Goal: Obtain resource: Obtain resource

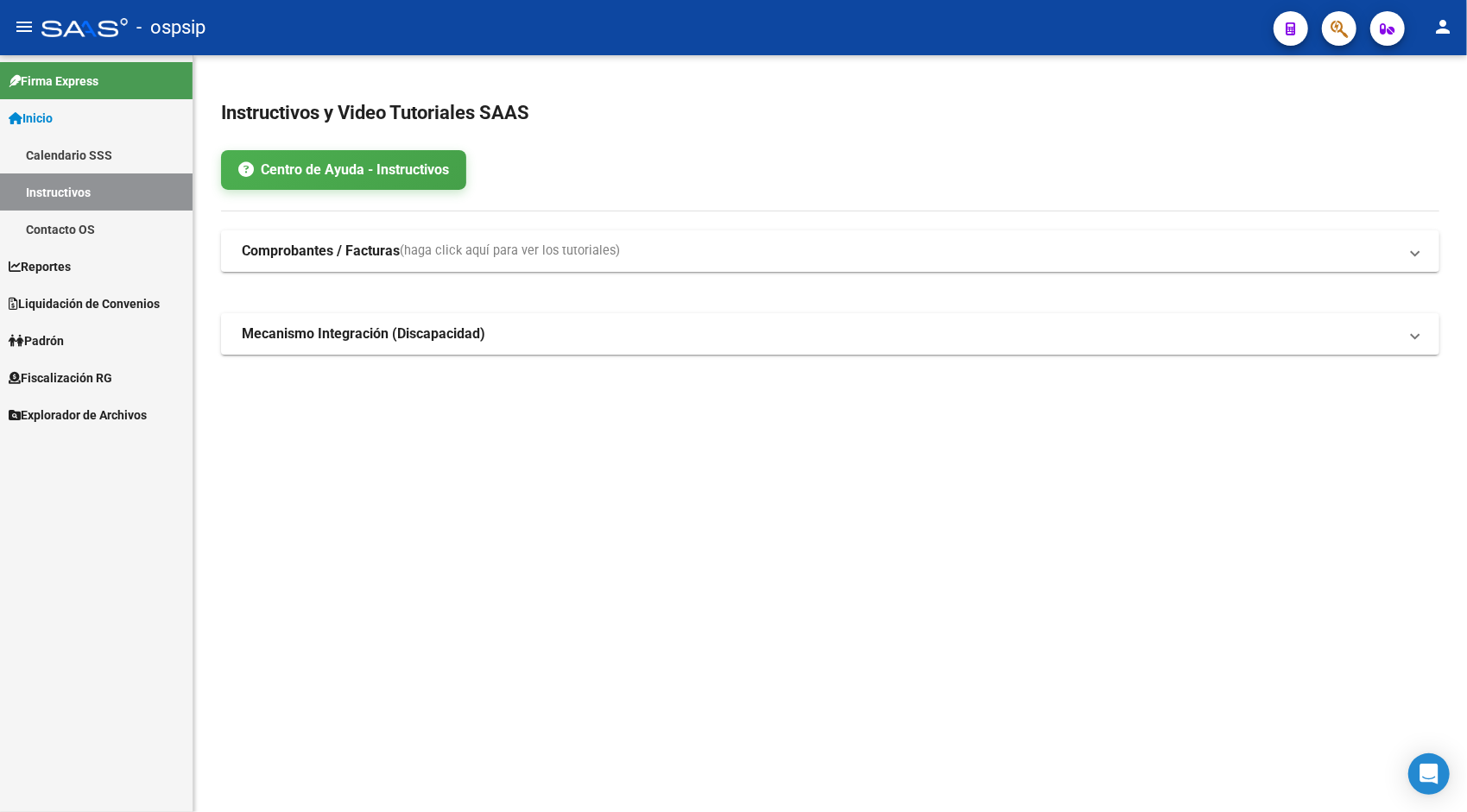
click at [108, 423] on span "Explorador de Archivos" at bounding box center [77, 415] width 138 height 19
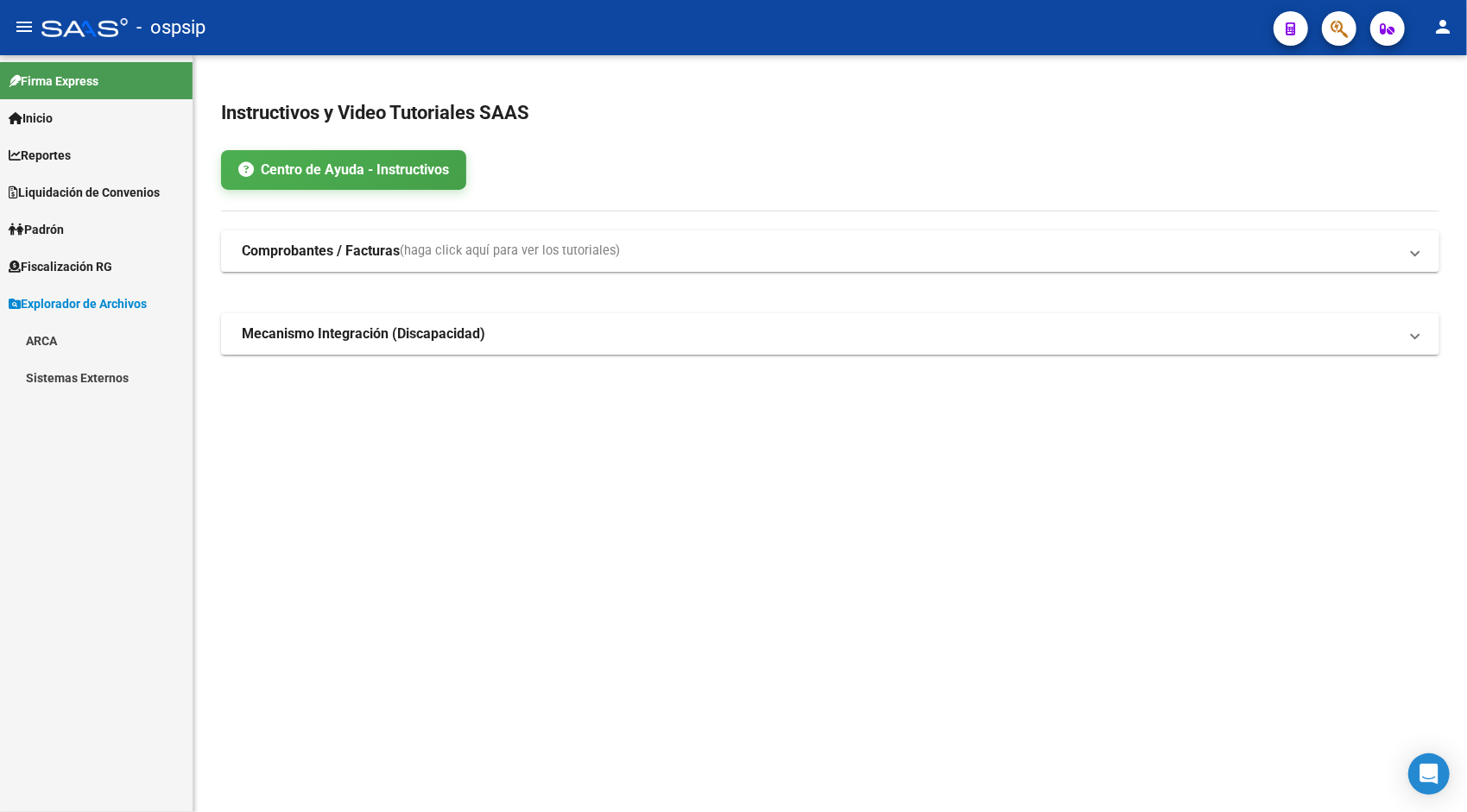
click at [53, 227] on span "Padrón" at bounding box center [36, 229] width 56 height 19
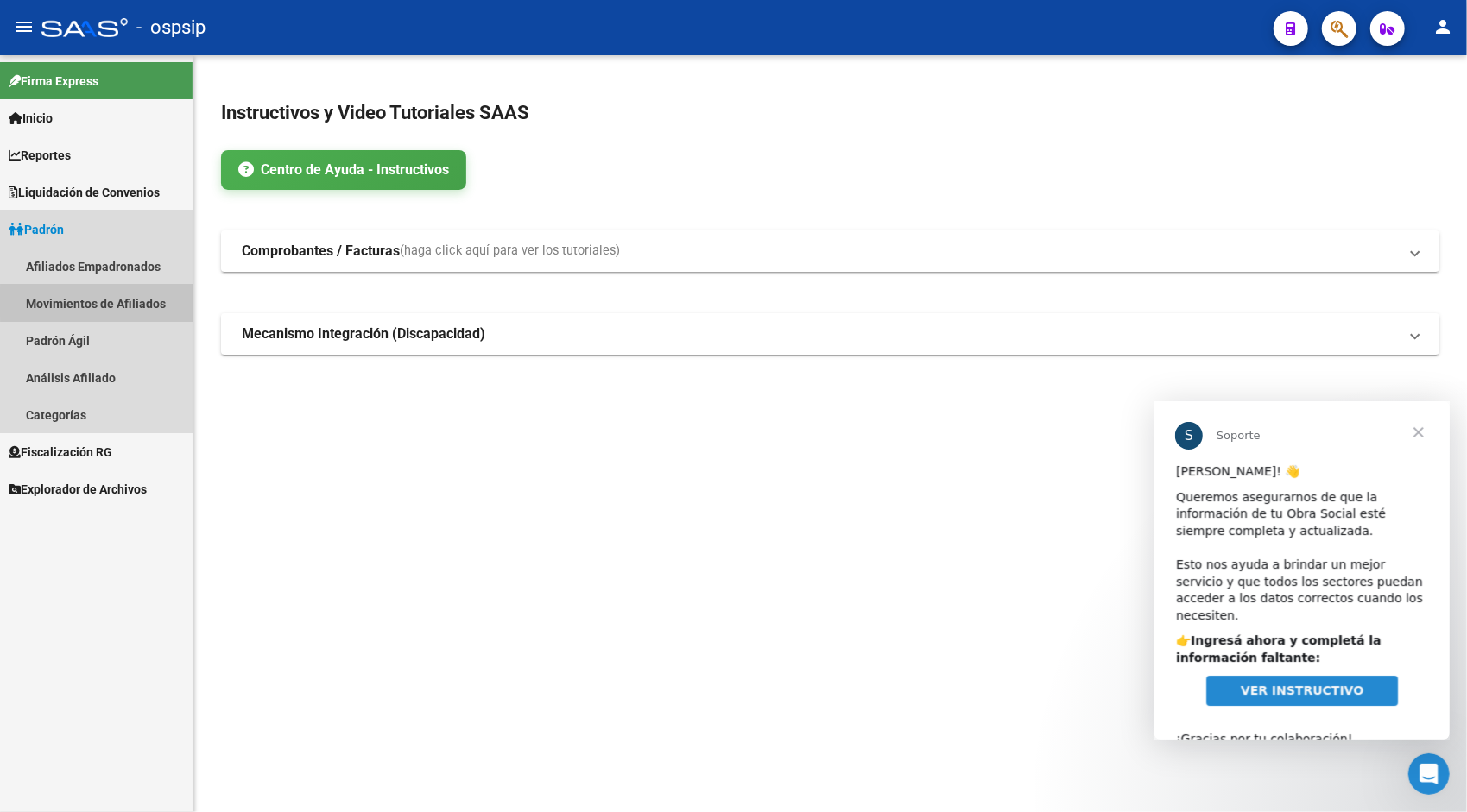
click at [130, 303] on link "Movimientos de Afiliados" at bounding box center [96, 303] width 192 height 37
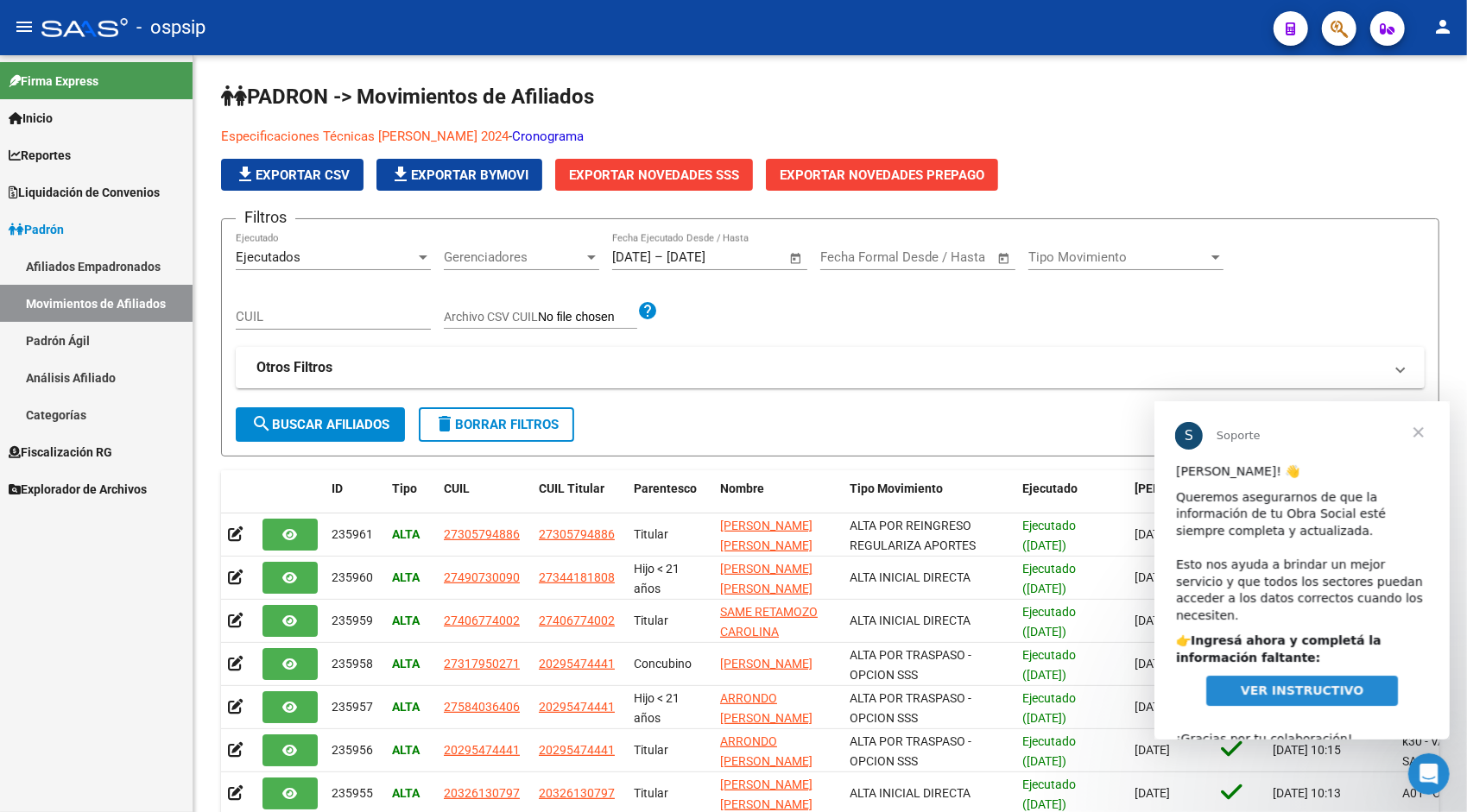
click at [106, 263] on link "Afiliados Empadronados" at bounding box center [96, 266] width 192 height 37
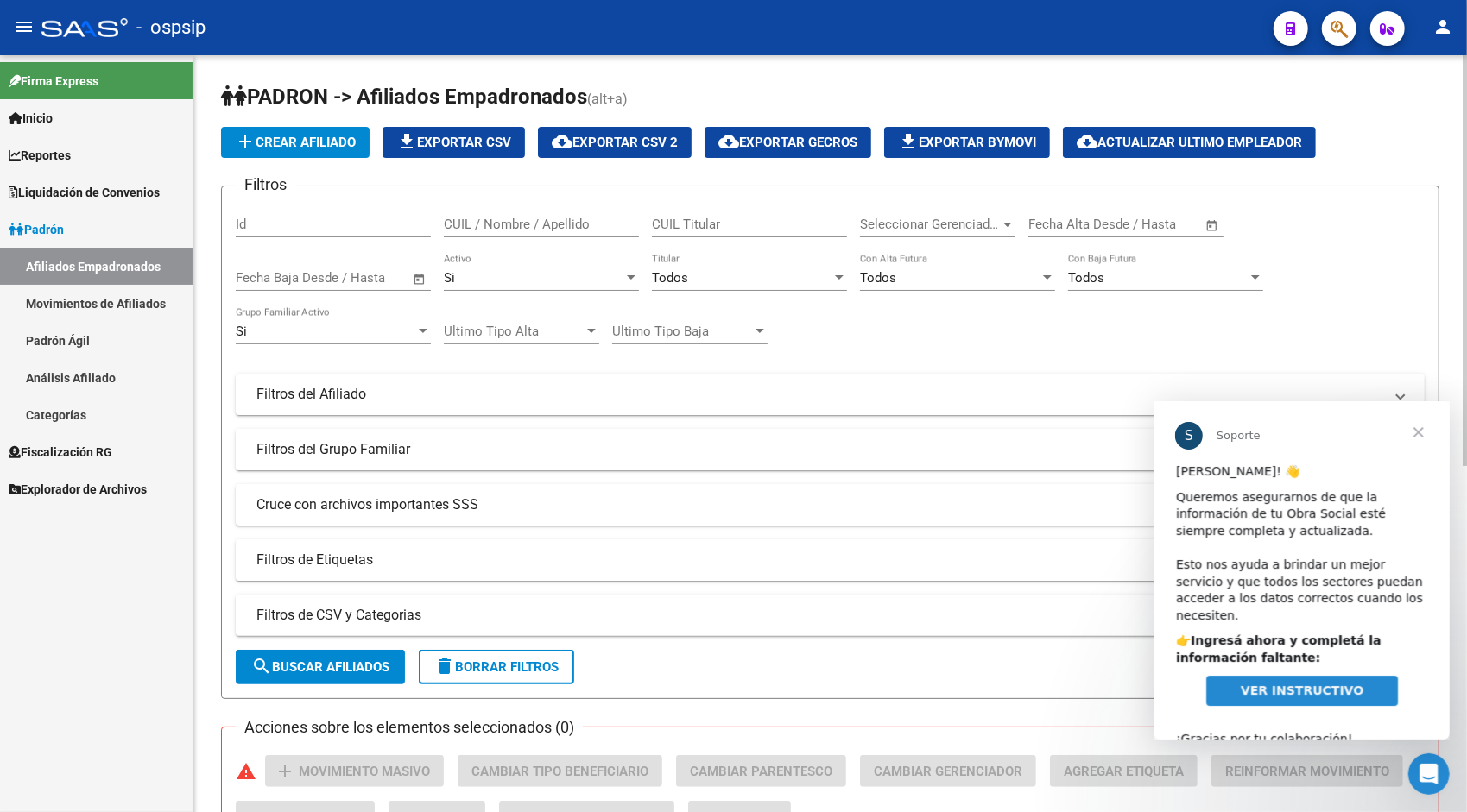
click at [654, 459] on mat-panel-title "Filtros del Grupo Familiar" at bounding box center [820, 449] width 1127 height 19
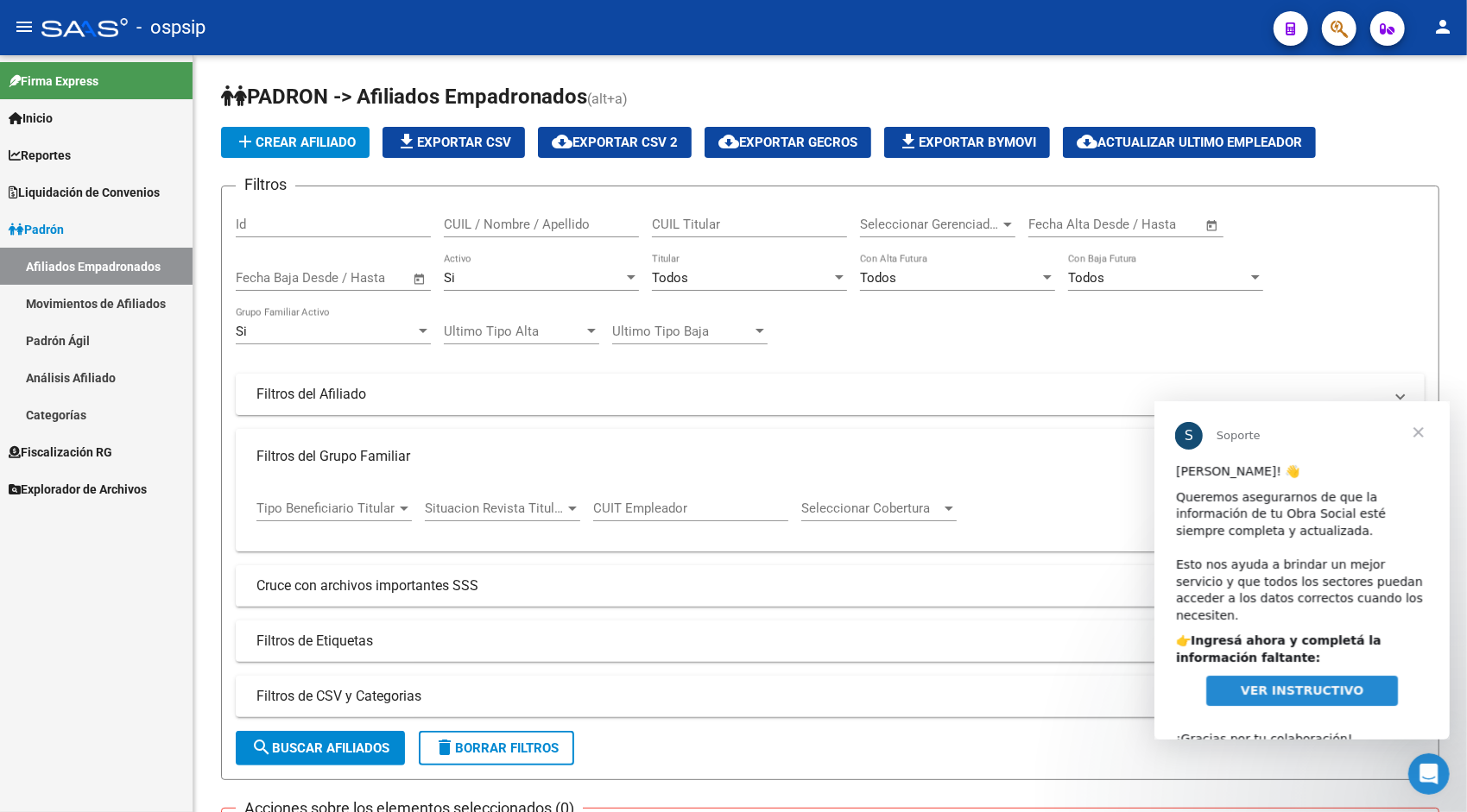
click at [1416, 427] on span "Cerrar" at bounding box center [1418, 432] width 62 height 62
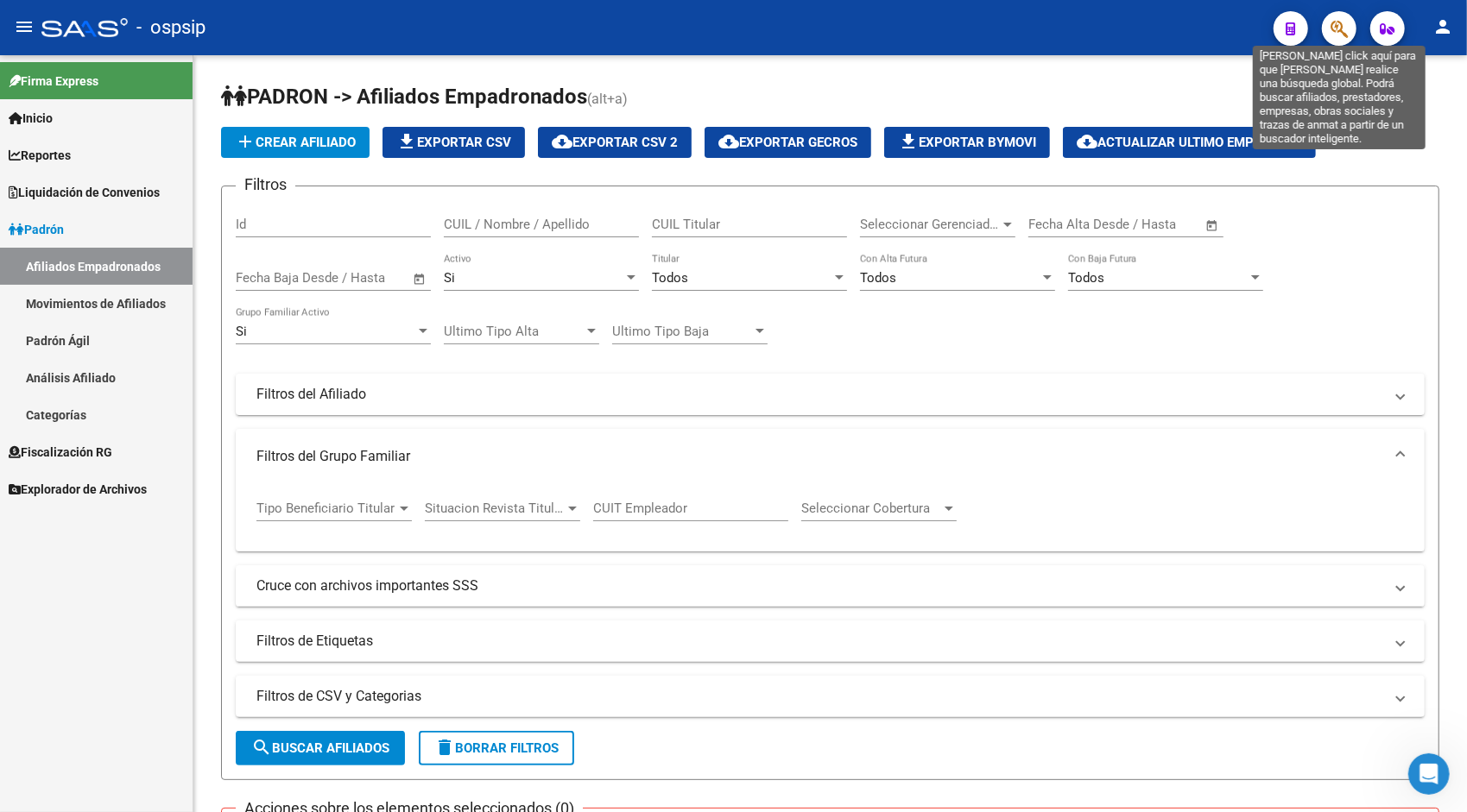
click at [1340, 27] on icon "button" at bounding box center [1339, 28] width 18 height 19
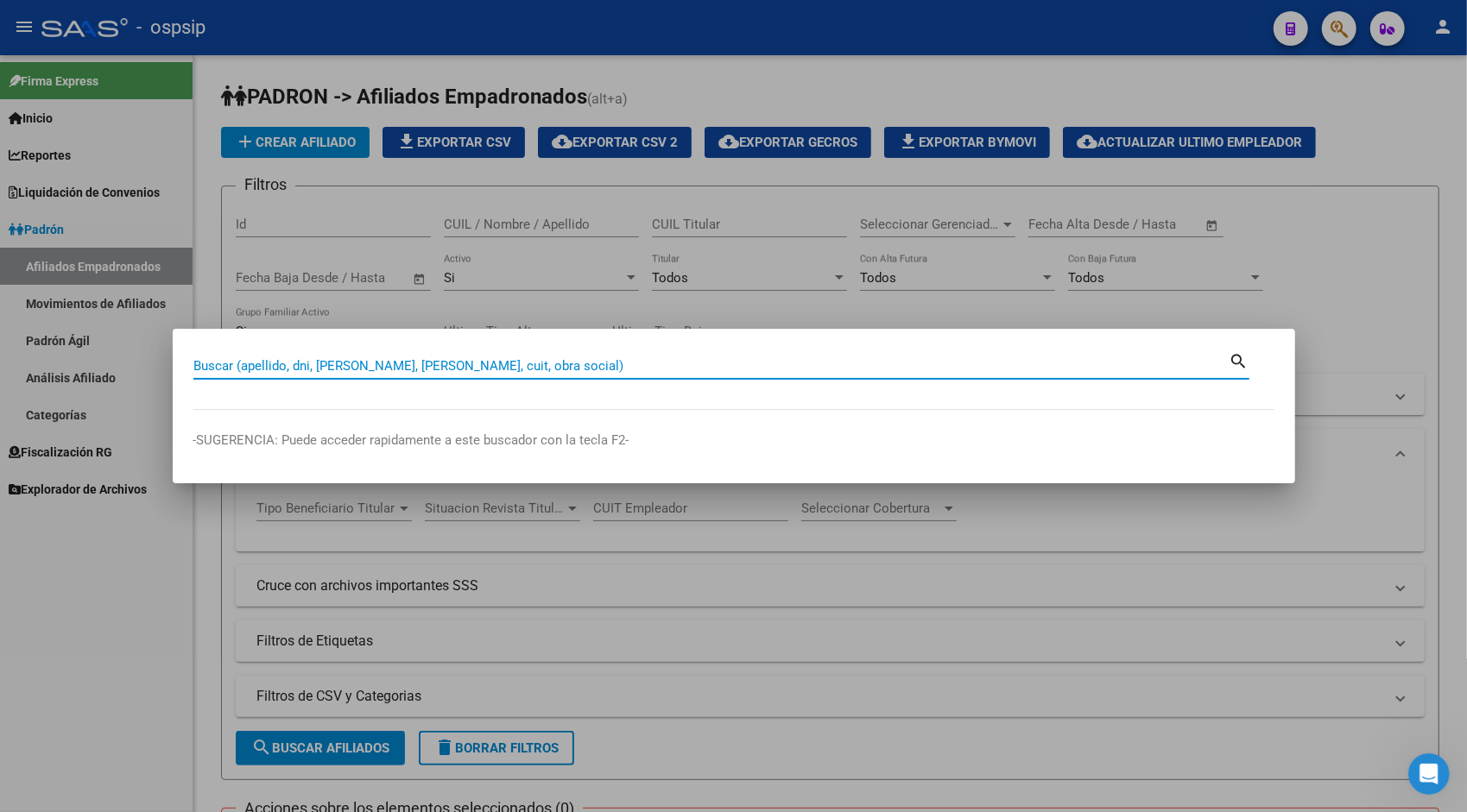
paste input "13092984"
type input "13092984"
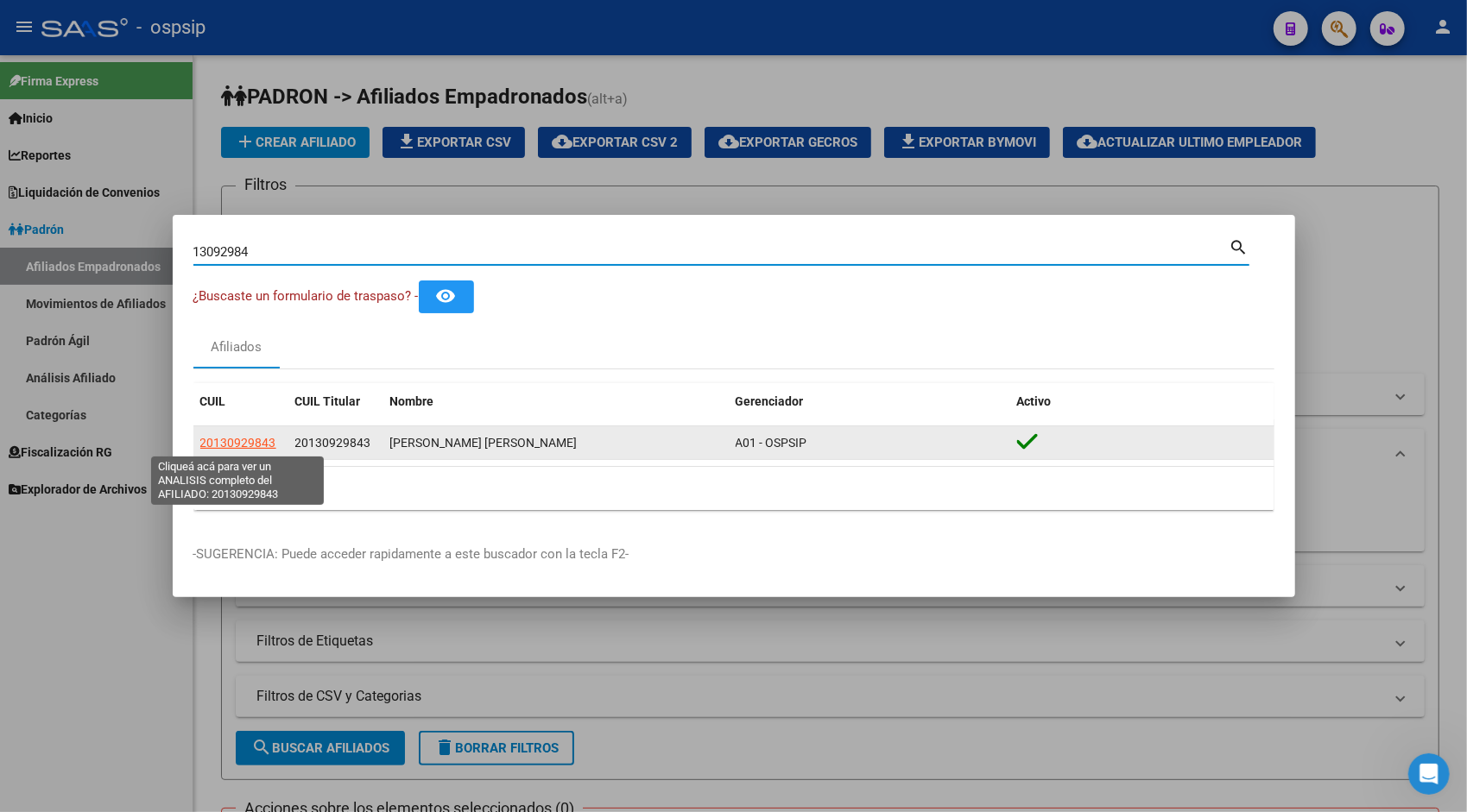
click at [241, 443] on span "20130929843" at bounding box center [239, 443] width 76 height 14
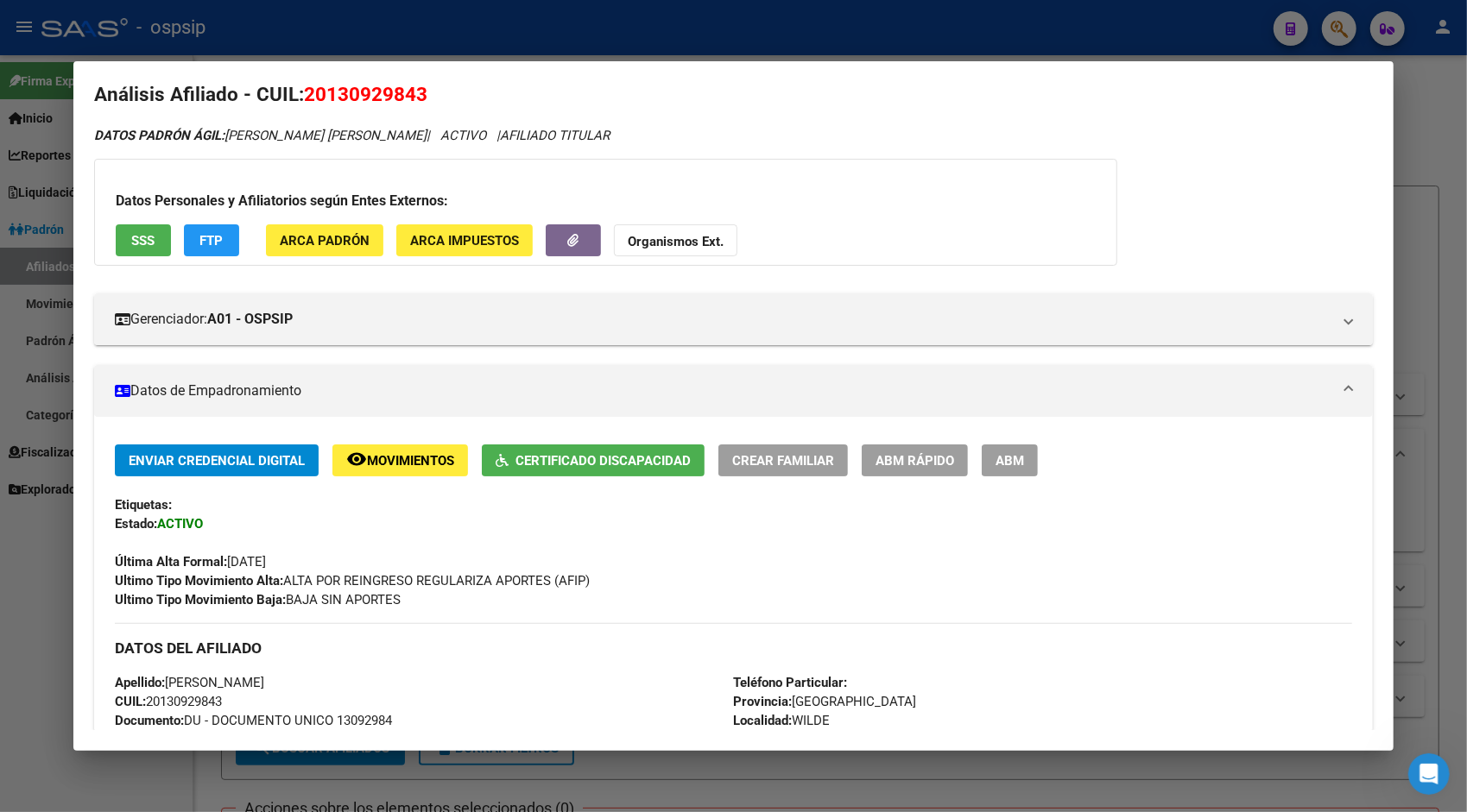
scroll to position [19, 0]
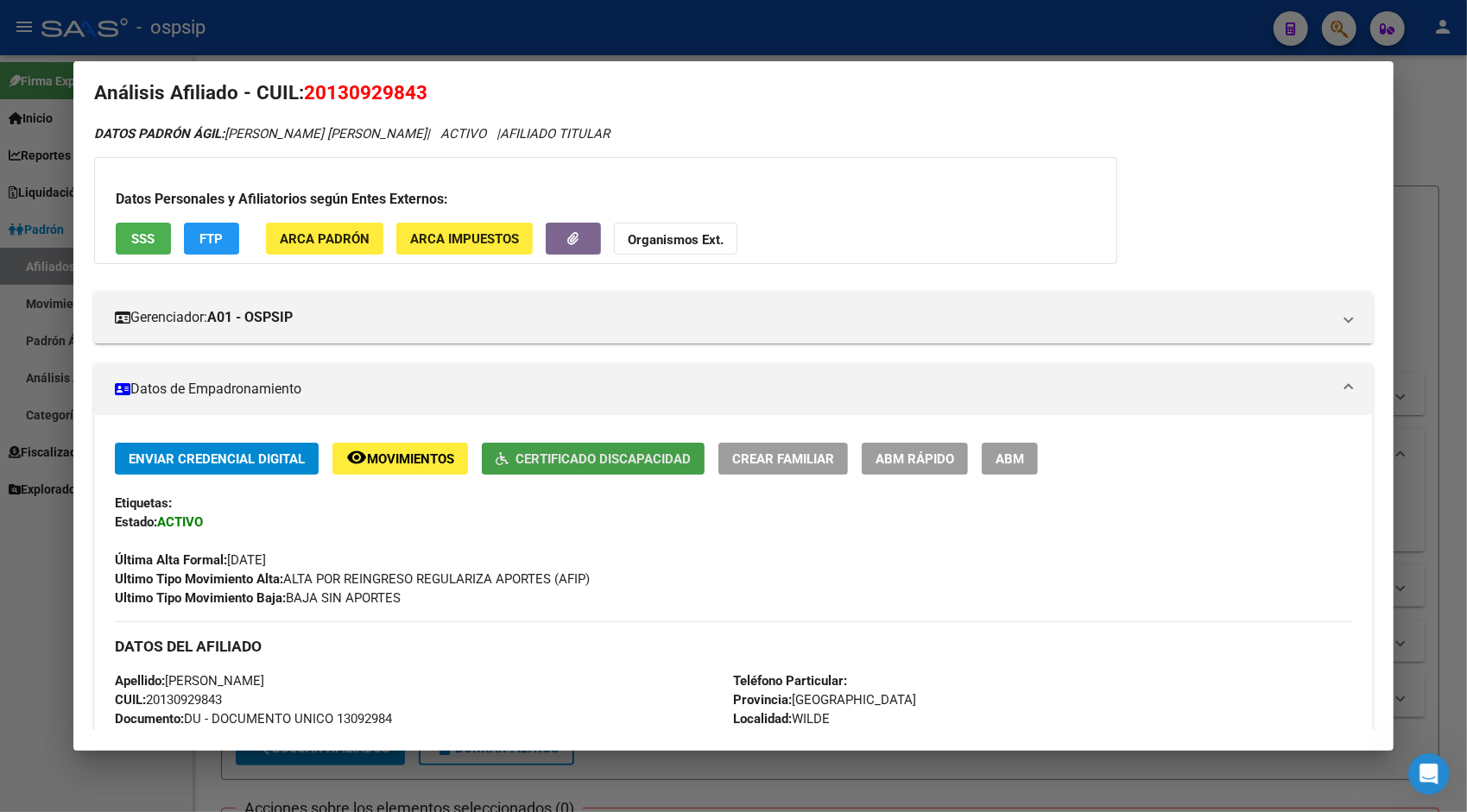
click at [589, 451] on span "Certificado Discapacidad" at bounding box center [603, 458] width 175 height 16
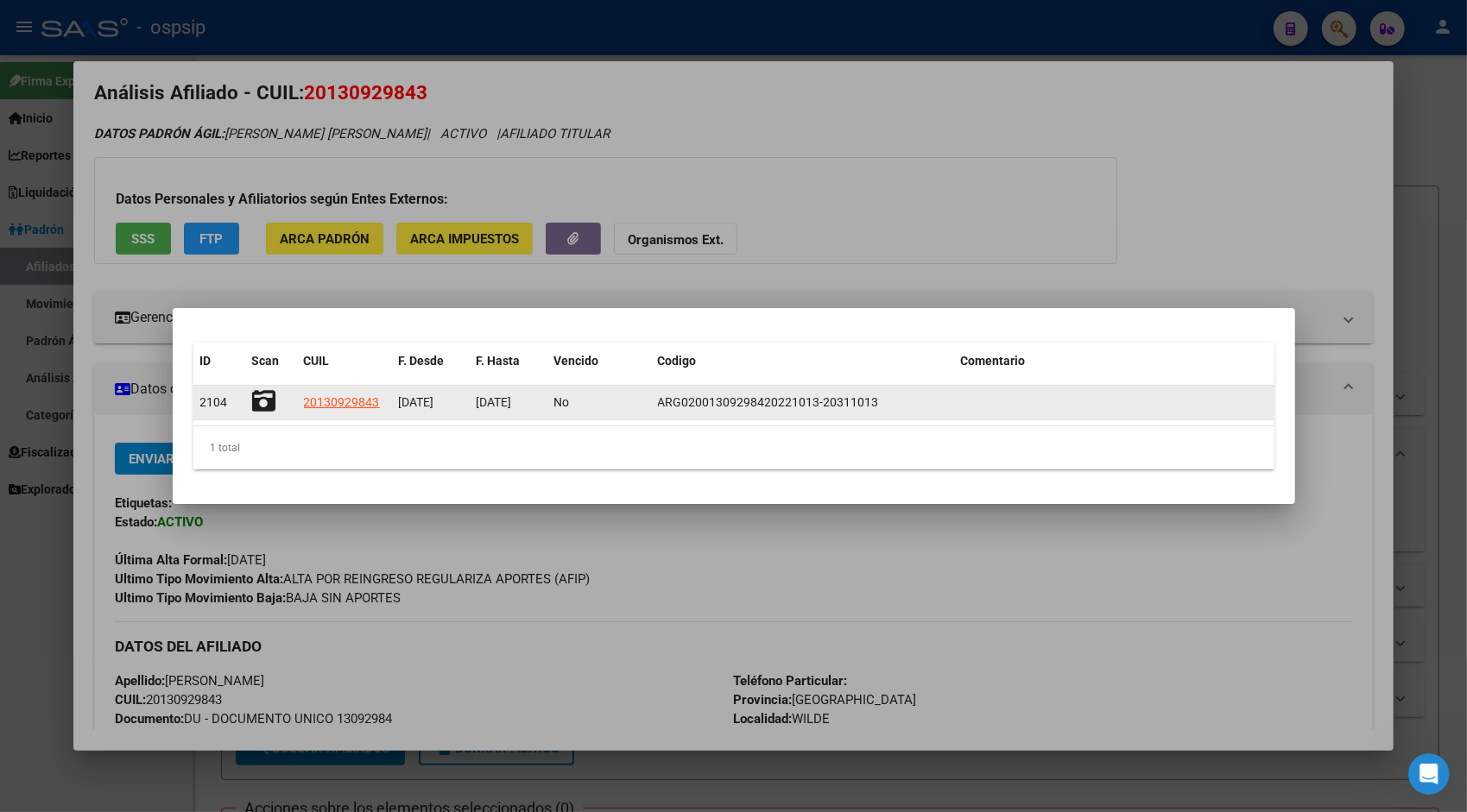
click at [264, 401] on icon at bounding box center [265, 402] width 24 height 24
